Goal: Register for event/course

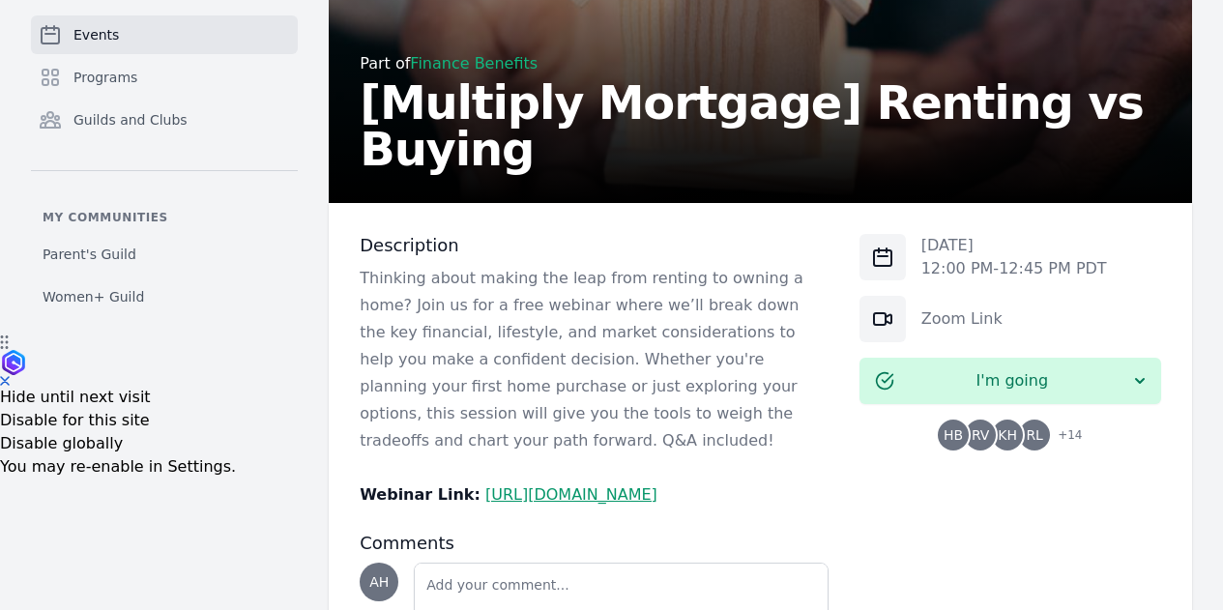
scroll to position [279, 0]
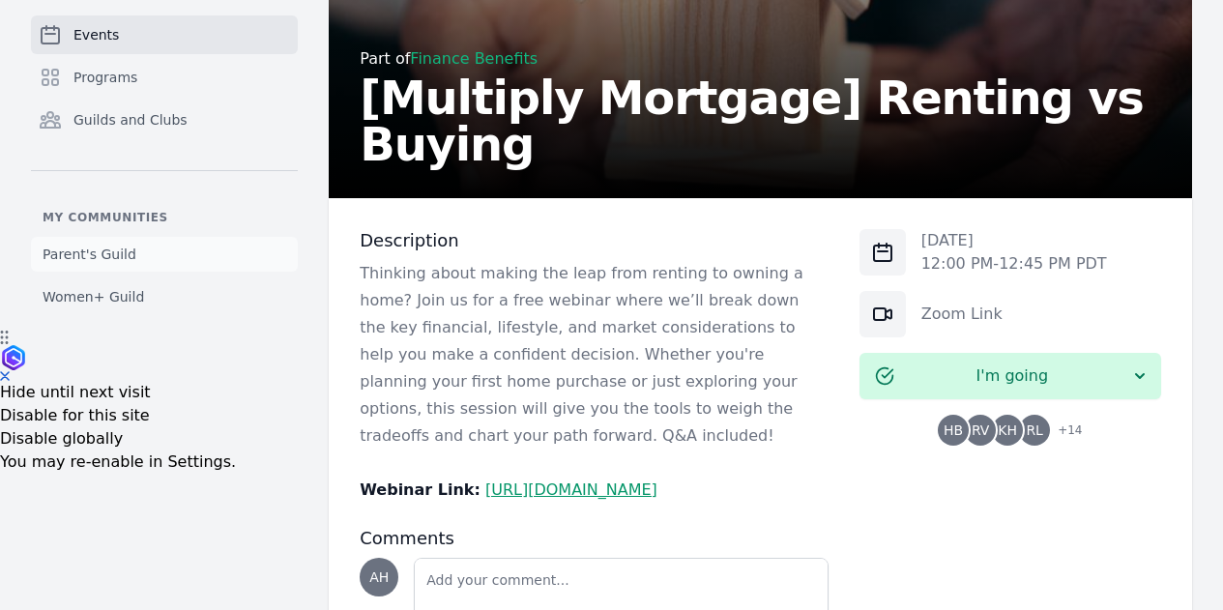
click at [102, 257] on span "Parent's Guild" at bounding box center [90, 254] width 94 height 19
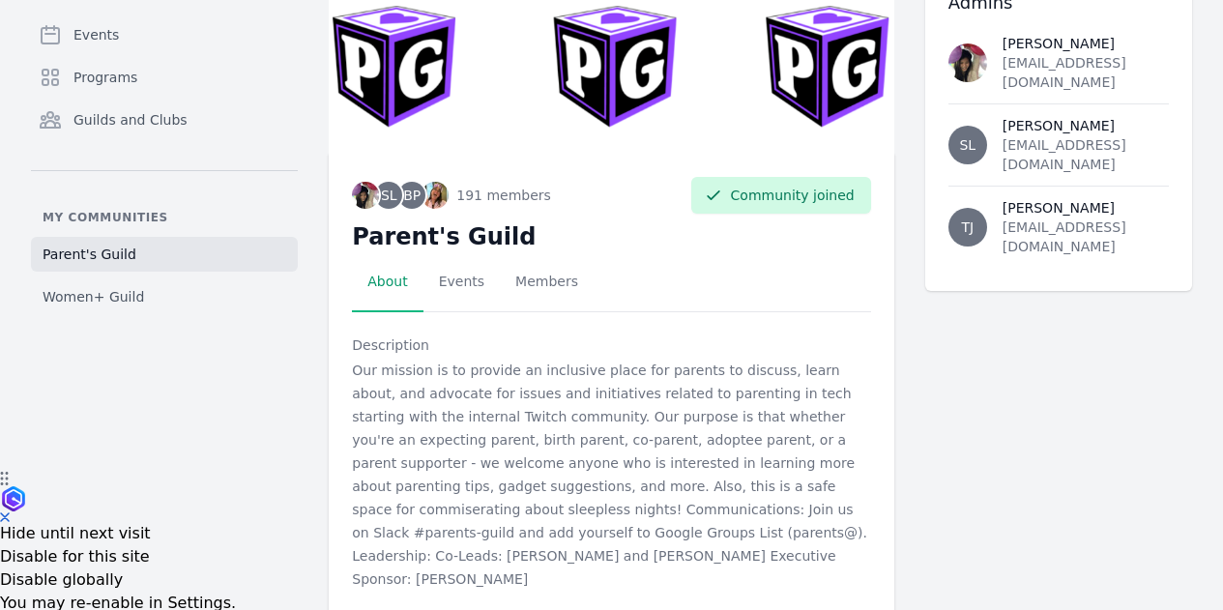
scroll to position [141, 0]
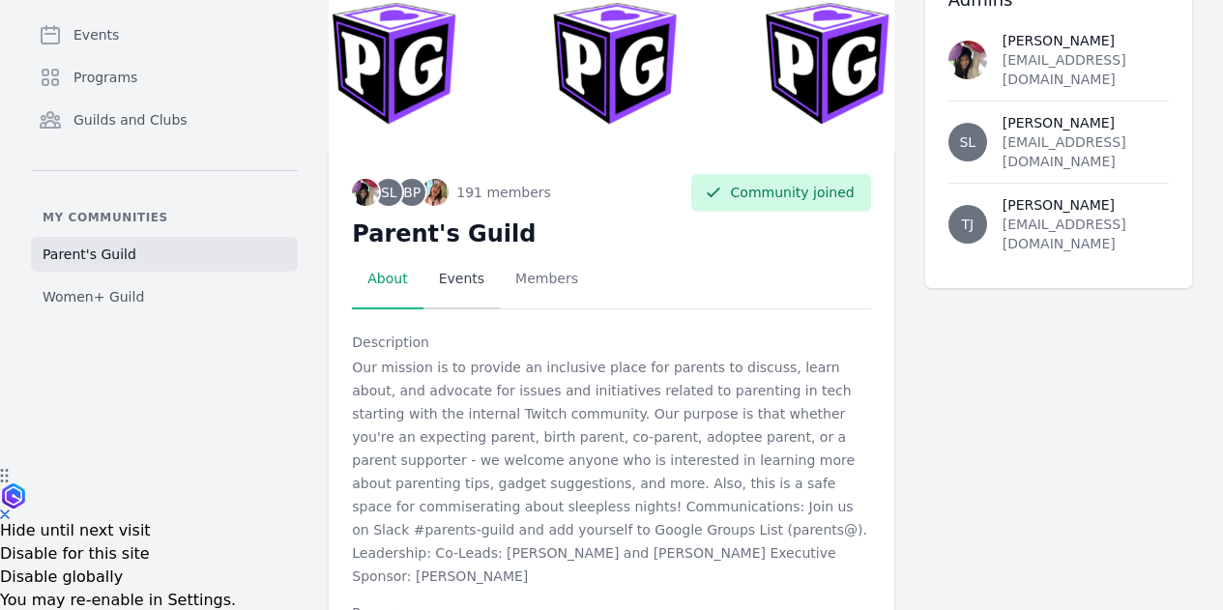
click at [423, 275] on link "Events" at bounding box center [461, 279] width 76 height 60
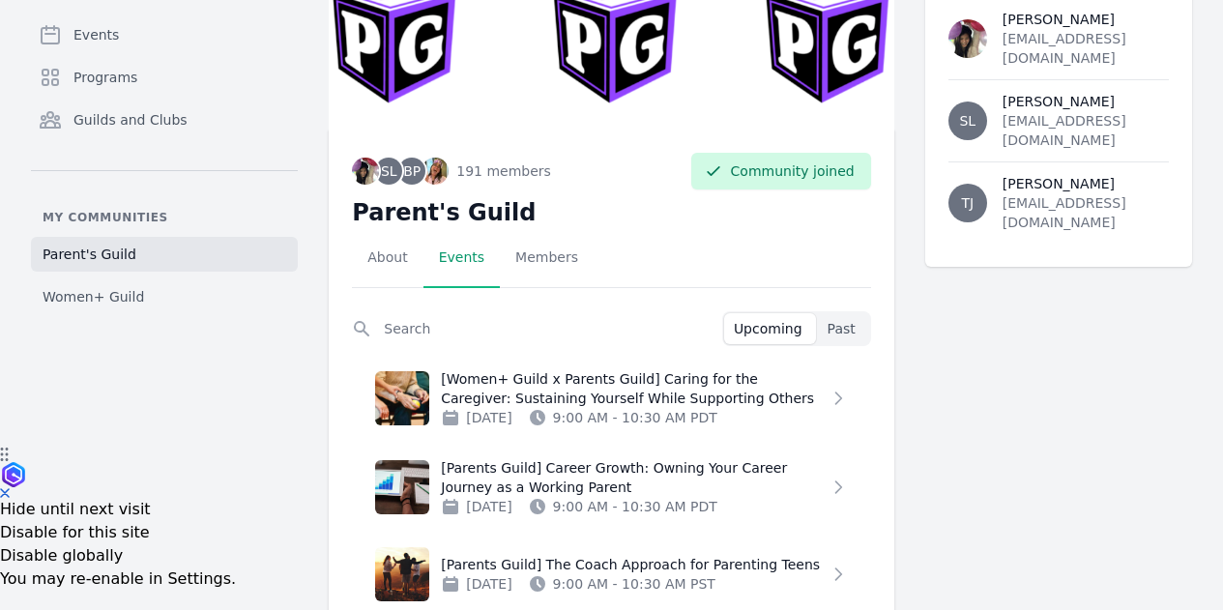
scroll to position [225, 0]
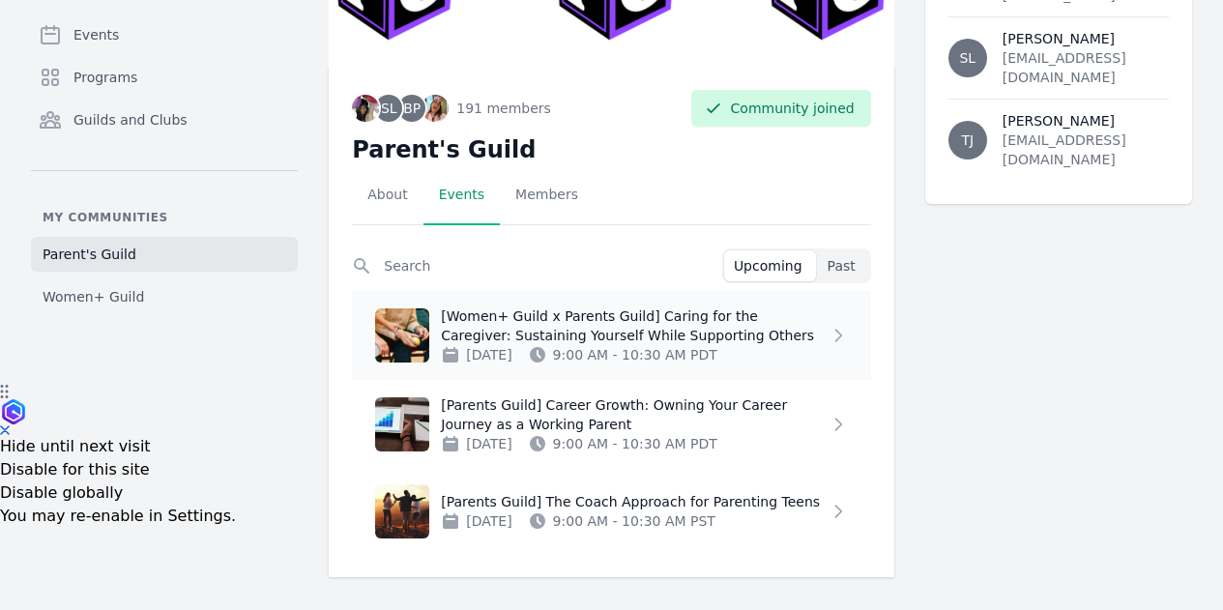
click at [585, 336] on p "[Women+ Guild x Parents Guild] Caring for the Caregiver: Sustaining Yourself Wh…" at bounding box center [635, 325] width 388 height 39
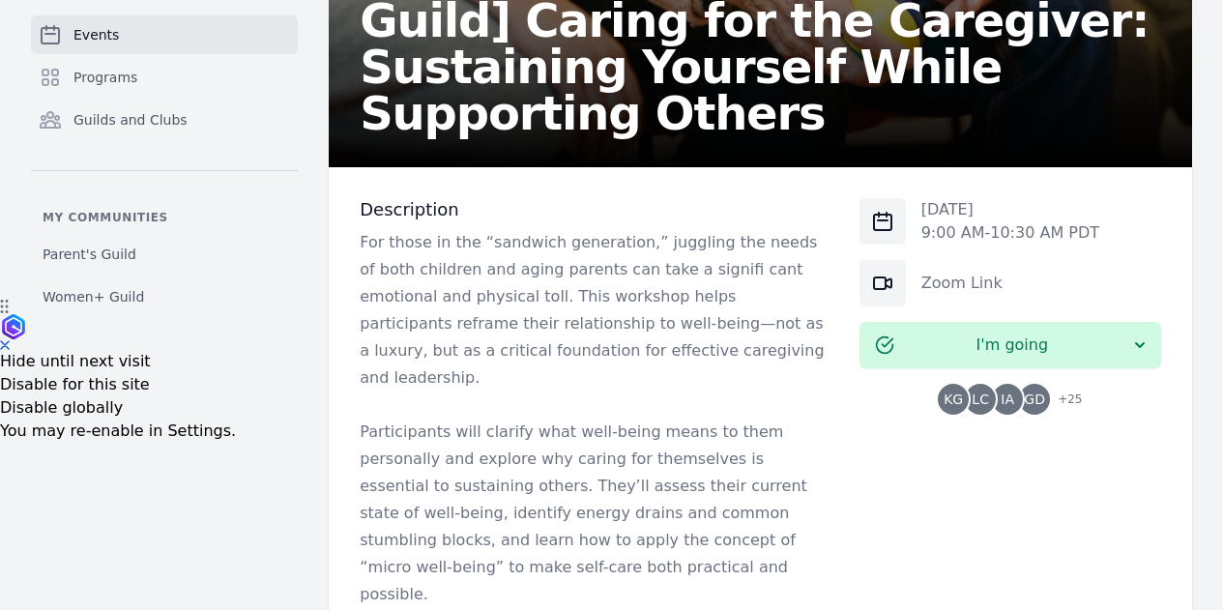
scroll to position [313, 0]
